Goal: Check status

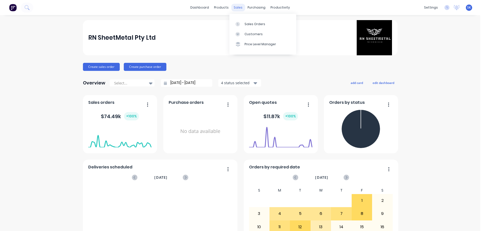
click at [236, 7] on div "sales" at bounding box center [238, 8] width 14 height 8
click at [250, 23] on div "Sales Orders" at bounding box center [254, 24] width 21 height 5
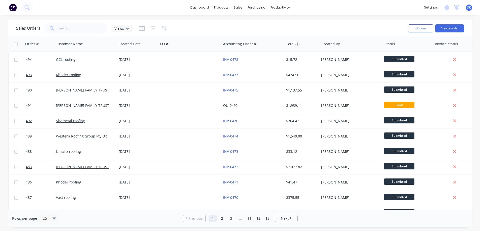
click at [12, 6] on img at bounding box center [13, 8] width 8 height 8
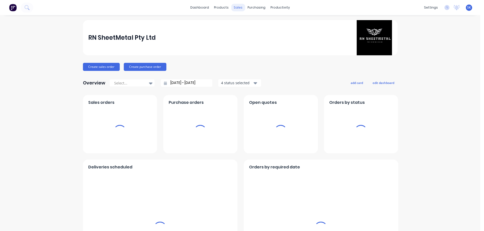
click at [239, 8] on div "sales" at bounding box center [238, 8] width 14 height 8
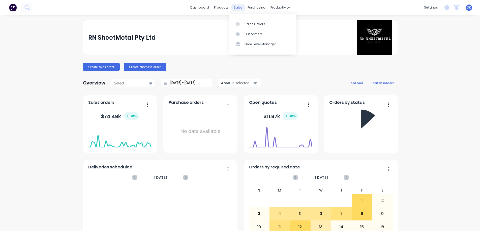
click at [234, 9] on div "sales" at bounding box center [238, 8] width 14 height 8
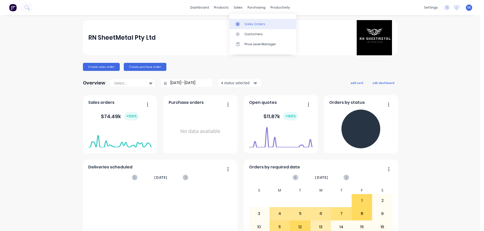
click at [245, 22] on div "Sales Orders" at bounding box center [254, 24] width 21 height 5
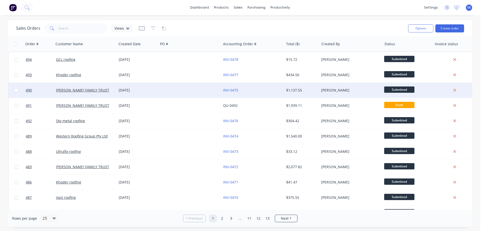
click at [122, 92] on div "12 Aug 2025" at bounding box center [138, 90] width 38 height 5
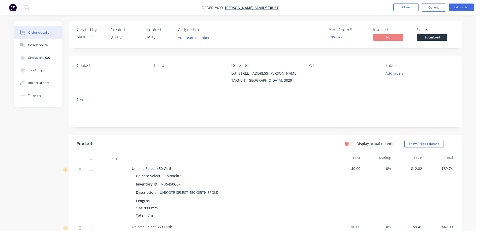
click at [150, 36] on span "12/08/25" at bounding box center [149, 37] width 11 height 5
click at [14, 8] on img "button" at bounding box center [13, 8] width 8 height 8
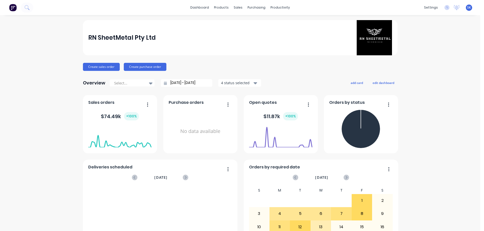
click at [182, 84] on input "[DATE] - [DATE]" at bounding box center [188, 83] width 43 height 8
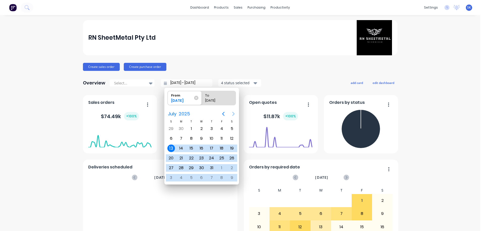
click at [232, 113] on icon "Next page" at bounding box center [233, 114] width 2 height 4
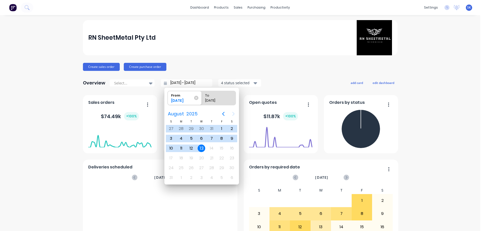
click at [199, 148] on div "13" at bounding box center [201, 149] width 8 height 8
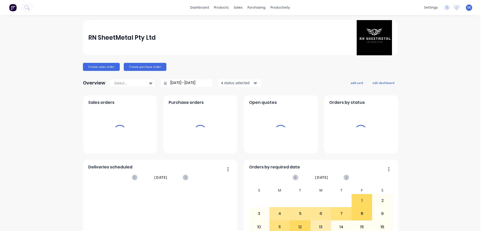
type input "13/08/25 - 13/08/25"
radio input "false"
radio input "true"
click at [234, 80] on button "4 status selected" at bounding box center [239, 83] width 43 height 8
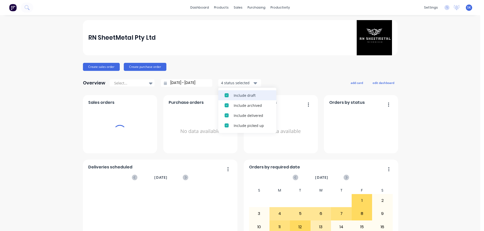
click at [235, 93] on div "Include draft" at bounding box center [251, 95] width 36 height 5
click at [235, 103] on div "Include archived" at bounding box center [251, 105] width 36 height 5
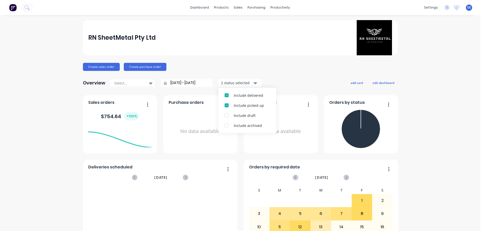
click at [293, 77] on div "RN SheetMetal Pty Ltd Create sales order Create purchase order Overview Select.…" at bounding box center [240, 216] width 314 height 392
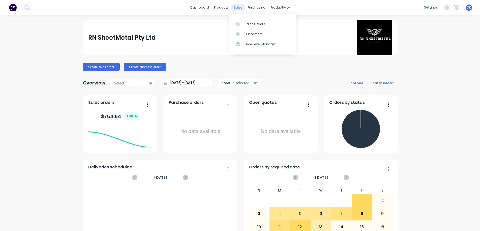
click at [238, 5] on div "sales" at bounding box center [238, 8] width 14 height 8
click at [236, 9] on div "sales" at bounding box center [238, 8] width 14 height 8
click at [245, 23] on div "Sales Orders" at bounding box center [254, 24] width 21 height 5
